Goal: Information Seeking & Learning: Find specific fact

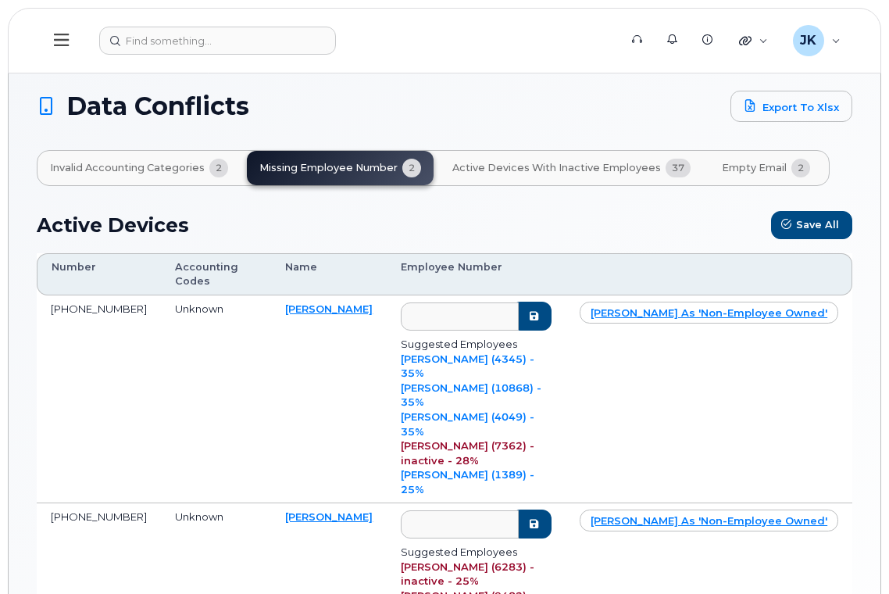
scroll to position [104, 0]
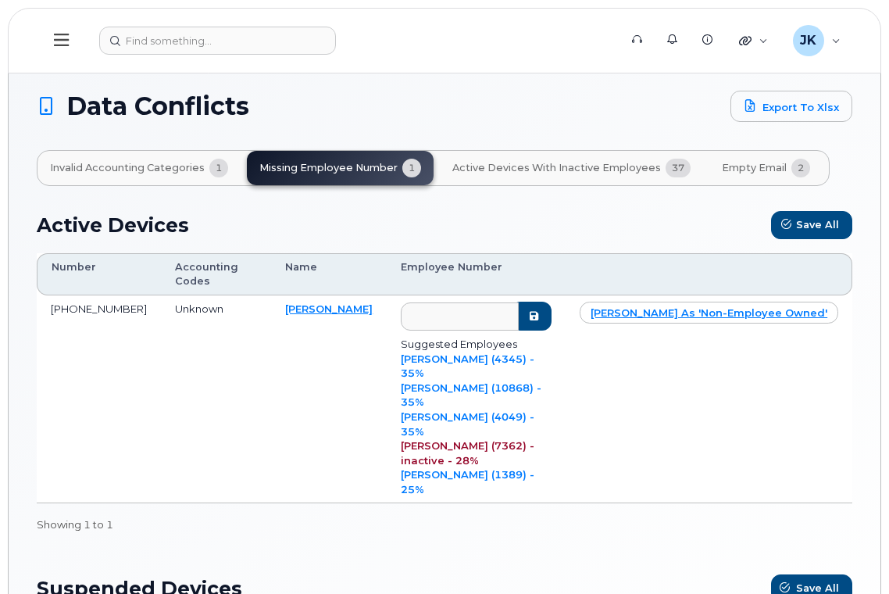
click at [755, 170] on span "Empty Email" at bounding box center [754, 168] width 65 height 13
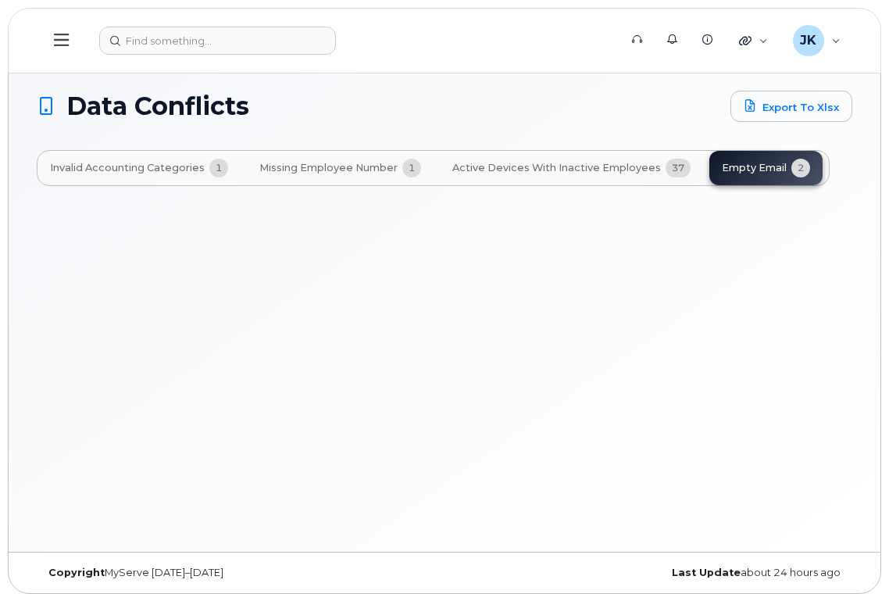
click at [739, 166] on div "Invalid Accounting Categories 1 Missing Employee Number 1 Active Devices with I…" at bounding box center [433, 168] width 793 height 36
click at [284, 162] on span "Missing Employee Number" at bounding box center [328, 168] width 138 height 13
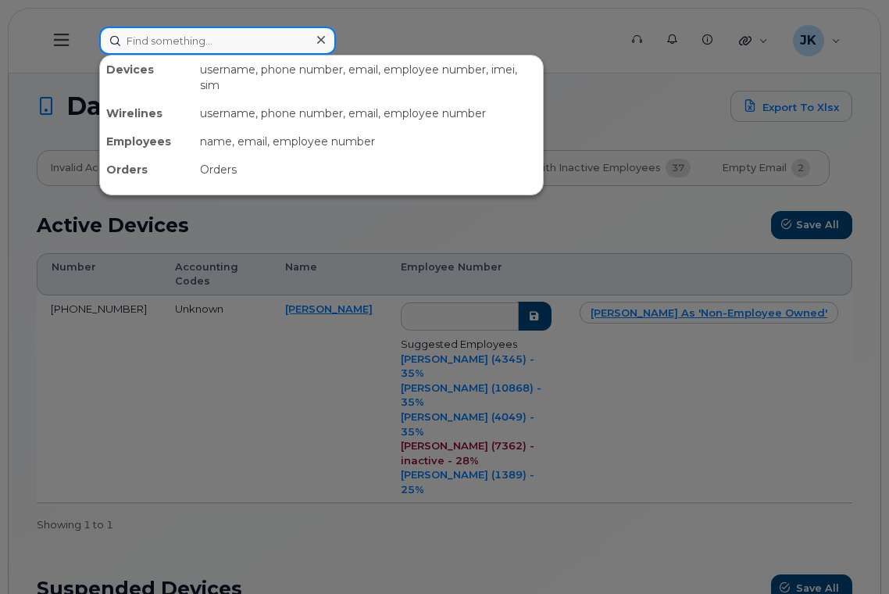
click at [193, 41] on input at bounding box center [217, 41] width 237 height 28
paste input "Shauna Shore"
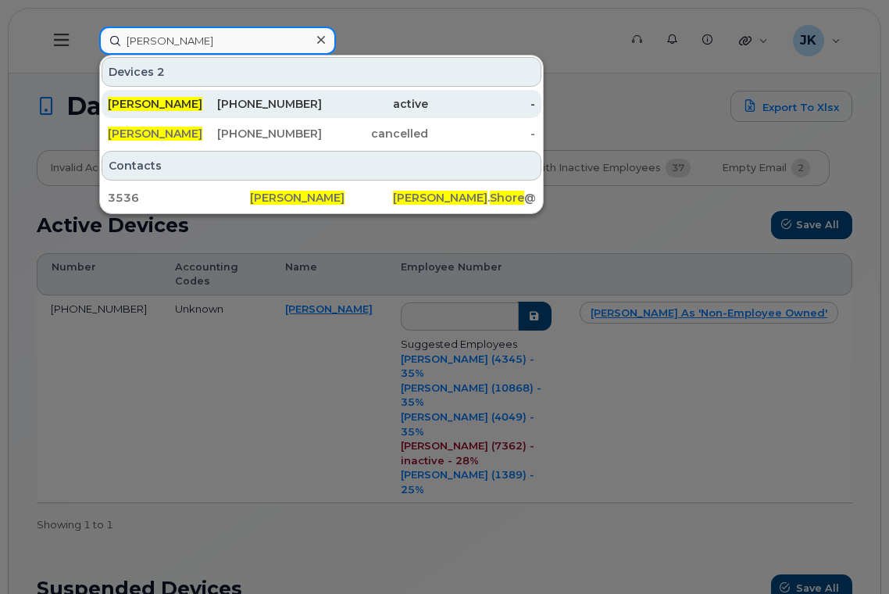
type input "Shauna Shore"
click at [167, 105] on span "Shauna Shore" at bounding box center [155, 104] width 95 height 14
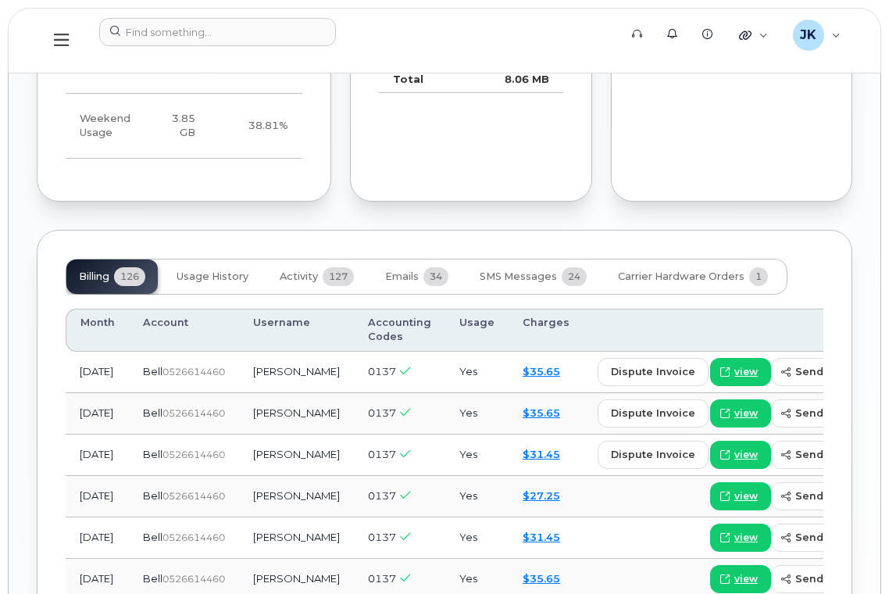
scroll to position [1563, 0]
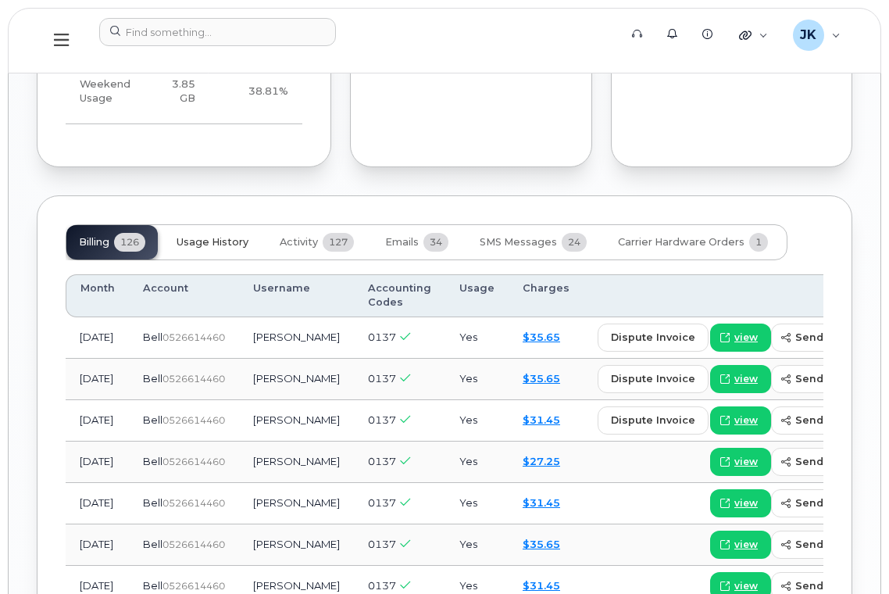
drag, startPoint x: 221, startPoint y: 213, endPoint x: 229, endPoint y: 220, distance: 10.5
click at [221, 236] on span "Usage History" at bounding box center [213, 242] width 72 height 13
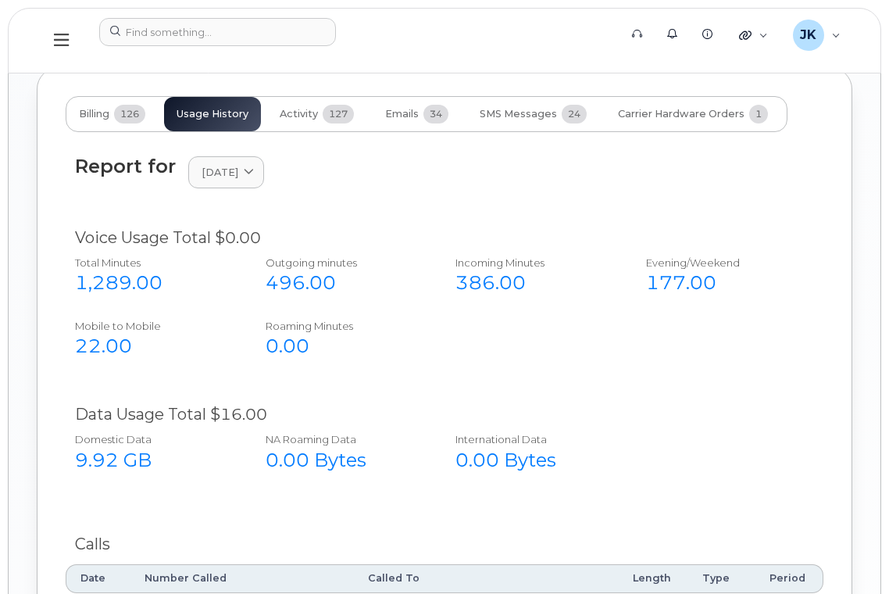
scroll to position [1354, 0]
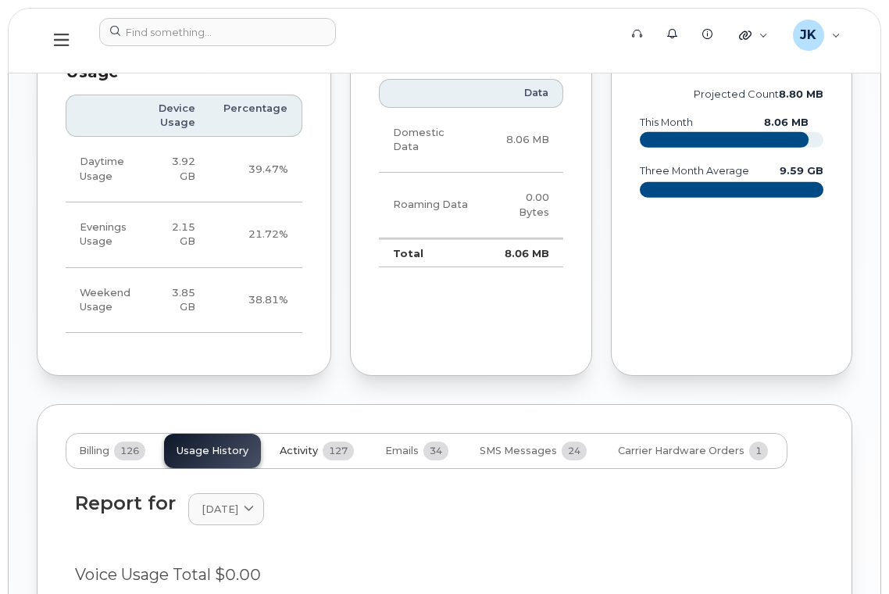
click at [291, 445] on span "Activity" at bounding box center [299, 451] width 38 height 13
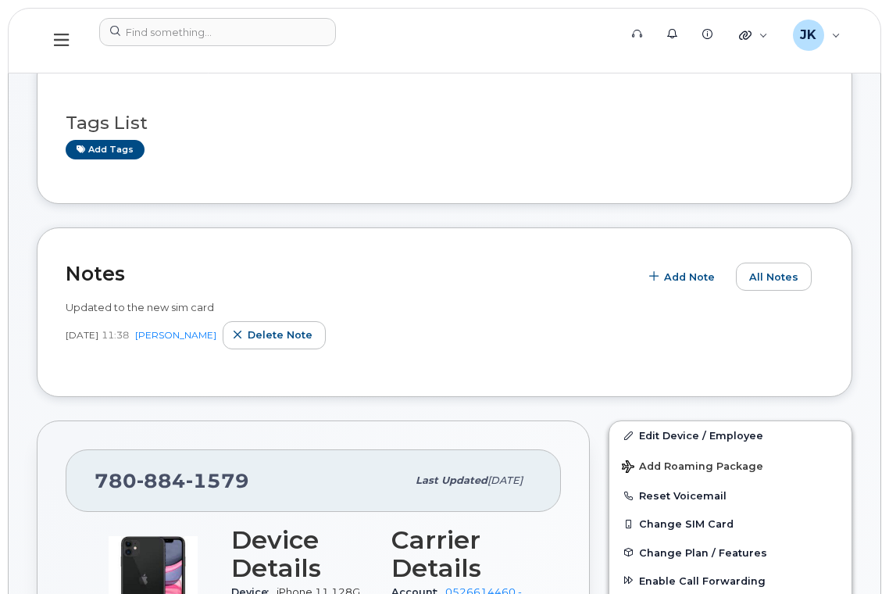
scroll to position [88, 0]
